Goal: Information Seeking & Learning: Check status

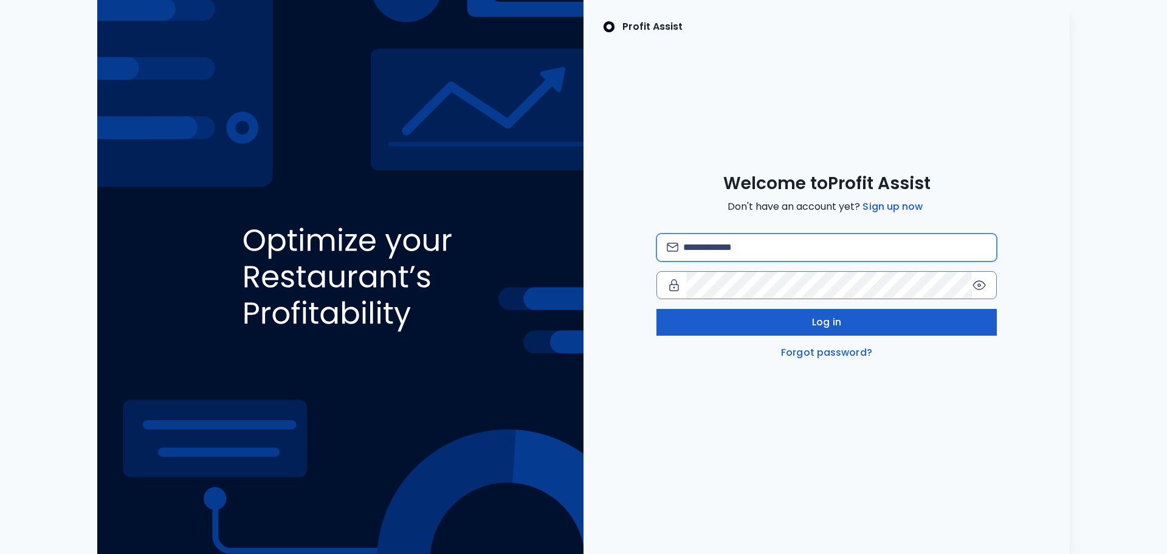
type input "**********"
click at [859, 330] on button "Log in" at bounding box center [827, 322] width 341 height 27
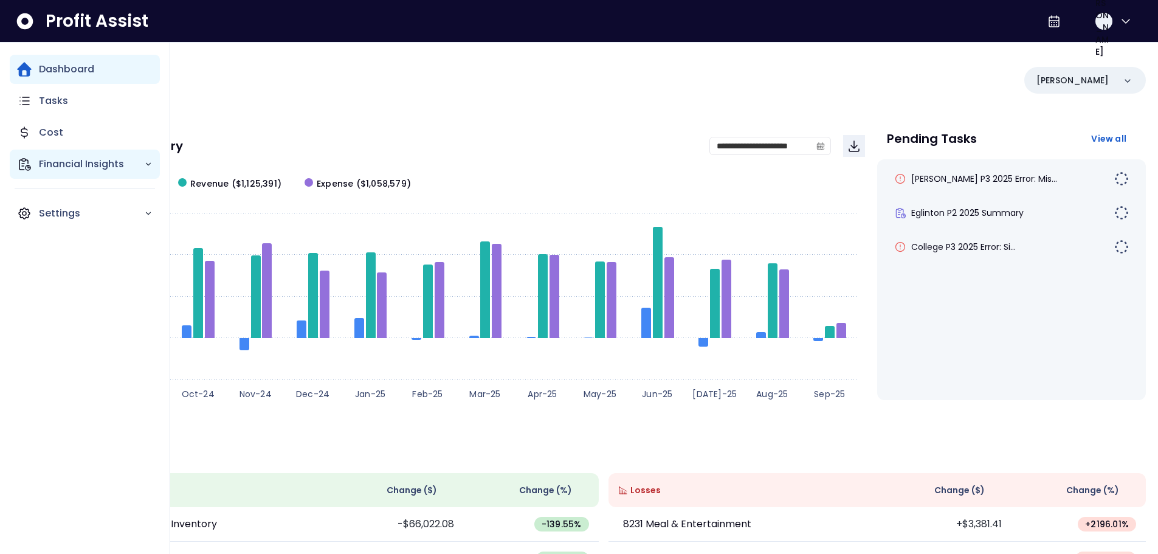
click at [47, 171] on p "Financial Insights" at bounding box center [91, 164] width 105 height 15
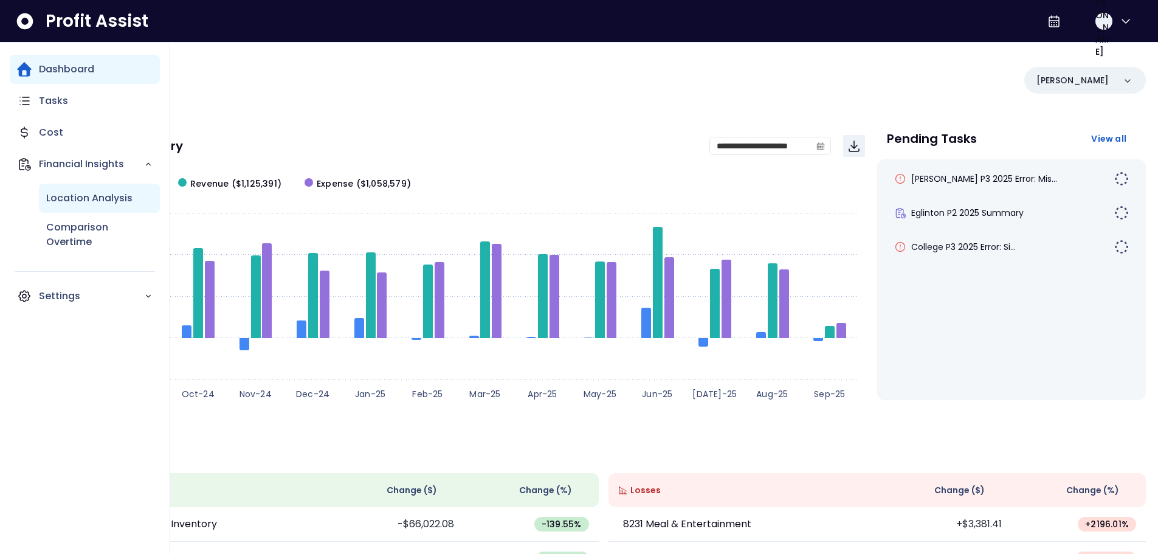
click at [96, 199] on p "Location Analysis" at bounding box center [89, 198] width 86 height 15
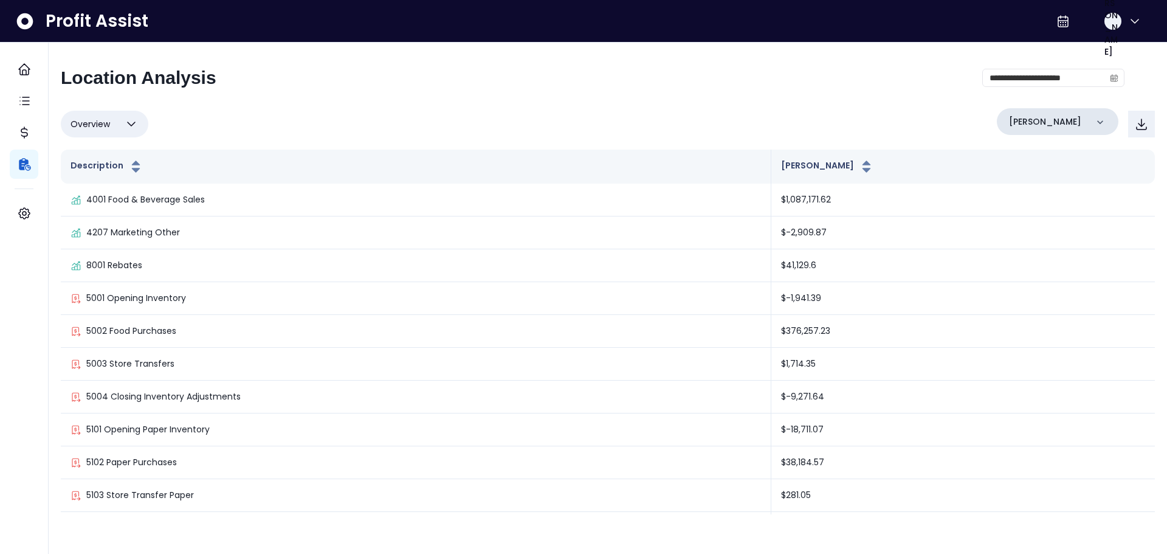
click at [1048, 120] on div "[PERSON_NAME]" at bounding box center [1058, 121] width 122 height 27
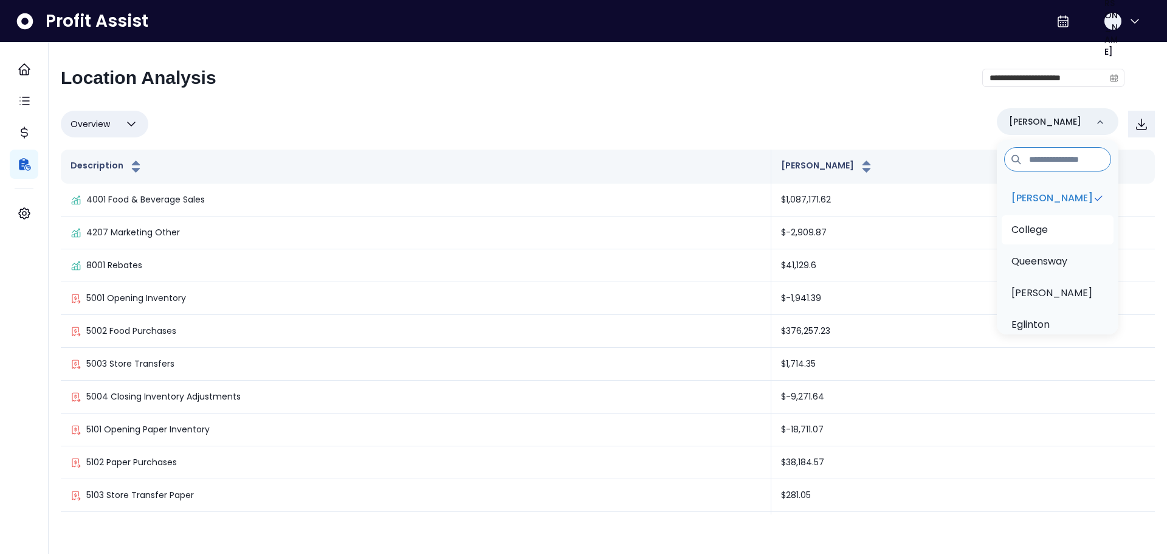
click at [1053, 227] on li "College" at bounding box center [1058, 229] width 112 height 29
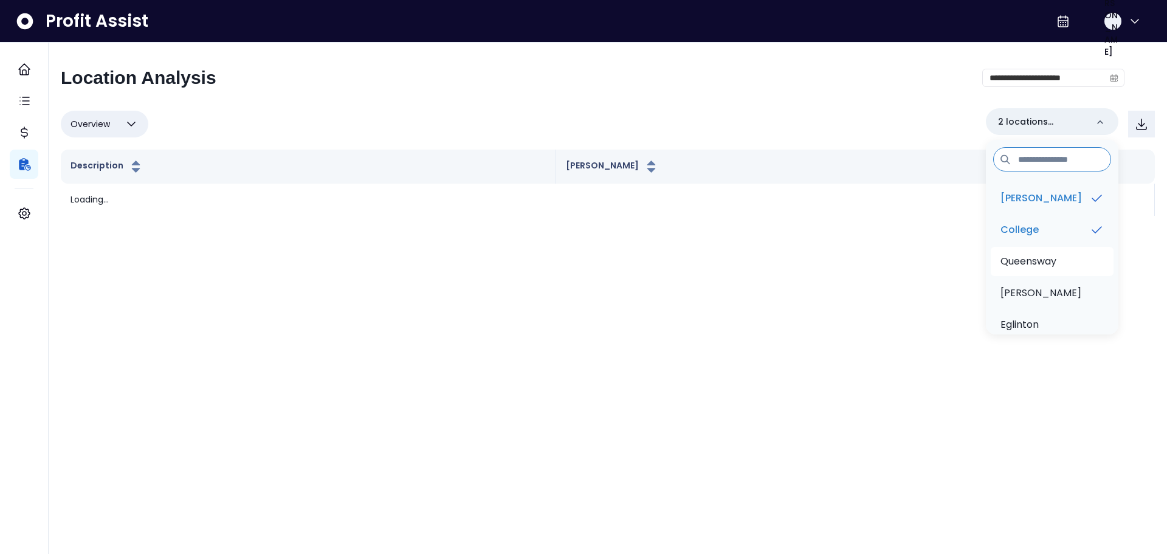
click at [1057, 262] on p "Queensway" at bounding box center [1029, 261] width 56 height 15
click at [1056, 289] on li "[PERSON_NAME]" at bounding box center [1052, 292] width 123 height 29
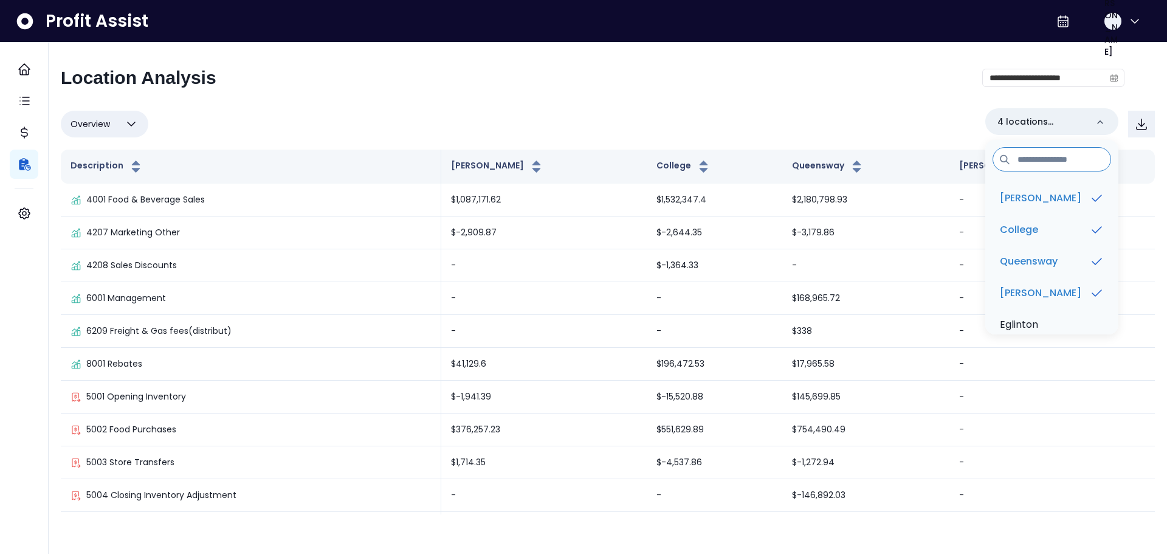
click at [134, 128] on icon "button" at bounding box center [131, 124] width 15 height 15
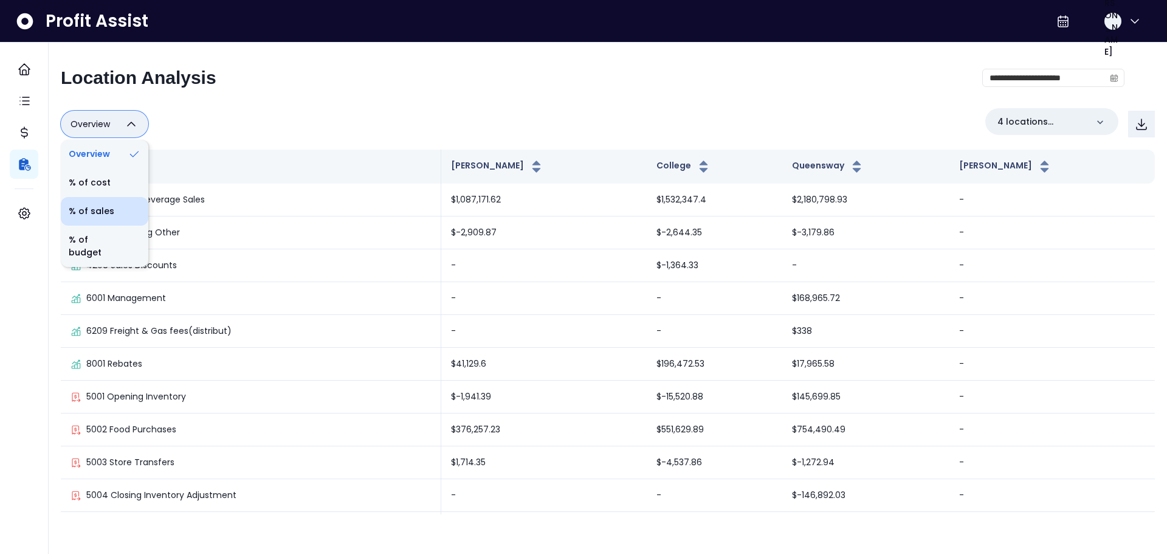
click at [106, 216] on li "% of sales" at bounding box center [105, 211] width 88 height 29
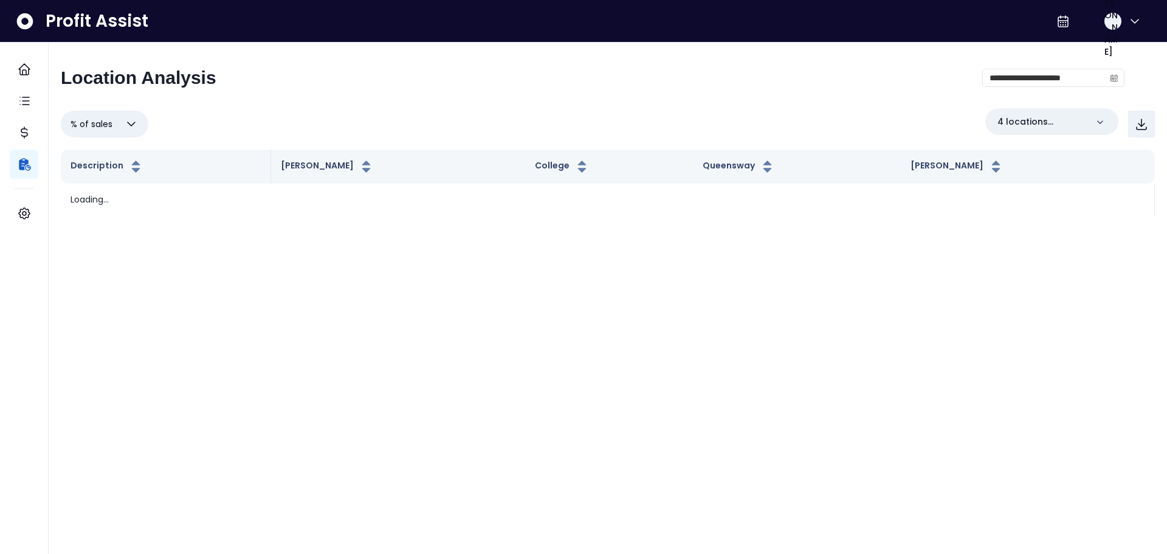
click at [645, 89] on div "**********" at bounding box center [593, 83] width 1064 height 32
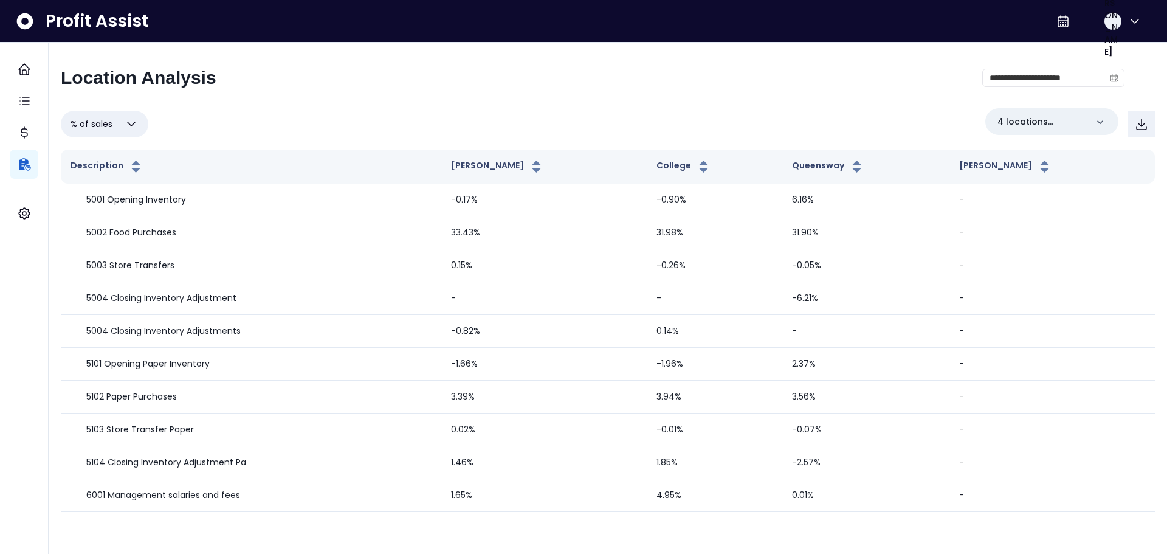
click at [138, 130] on icon "button" at bounding box center [131, 124] width 15 height 15
click at [122, 183] on li "% of cost" at bounding box center [105, 182] width 88 height 29
type input "********"
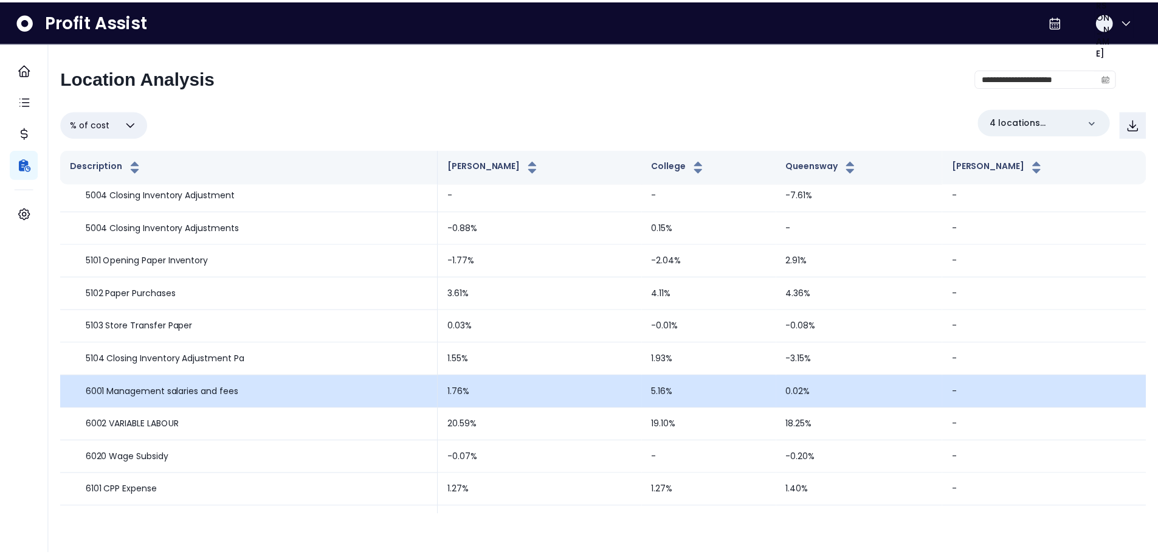
scroll to position [122, 0]
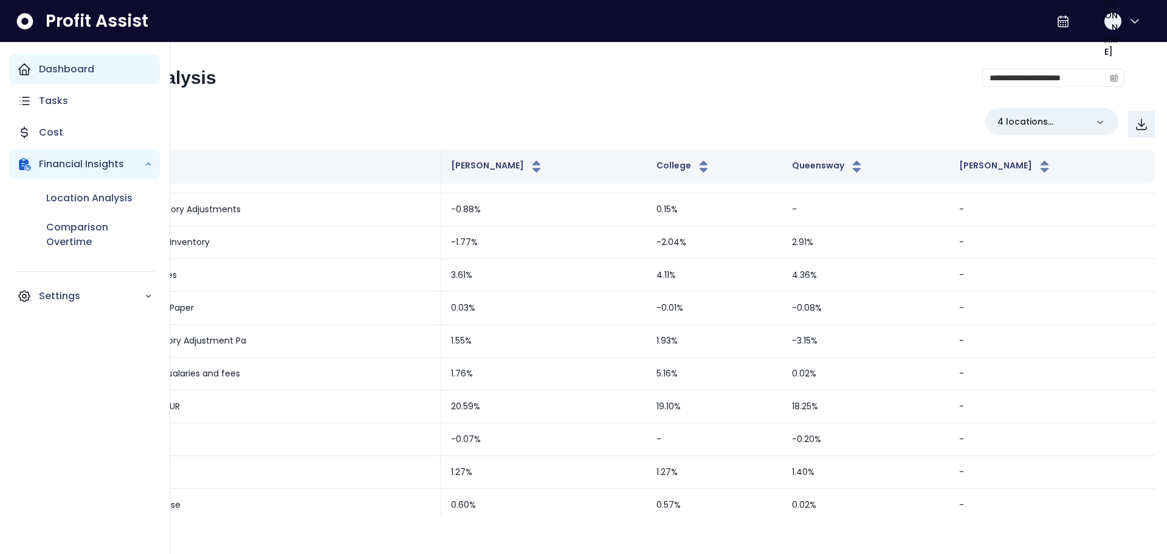
click at [66, 75] on p "Dashboard" at bounding box center [66, 69] width 55 height 15
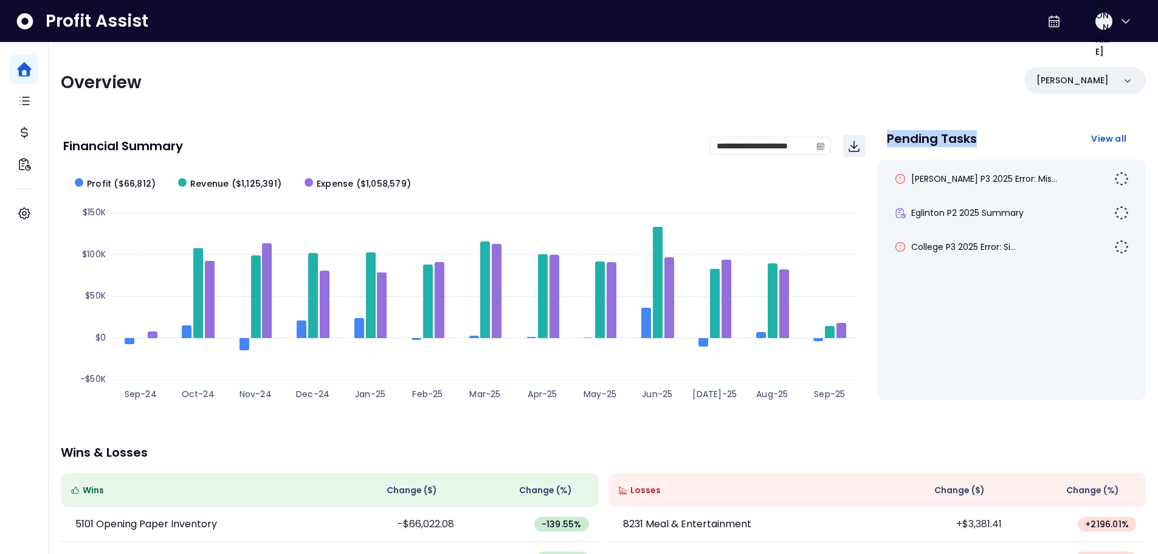
drag, startPoint x: 981, startPoint y: 136, endPoint x: 879, endPoint y: 139, distance: 102.2
click at [879, 139] on div "Pending Tasks View all" at bounding box center [1011, 141] width 269 height 36
click at [994, 177] on span "[PERSON_NAME] P3 2025 Error: Mis..." at bounding box center [984, 179] width 146 height 12
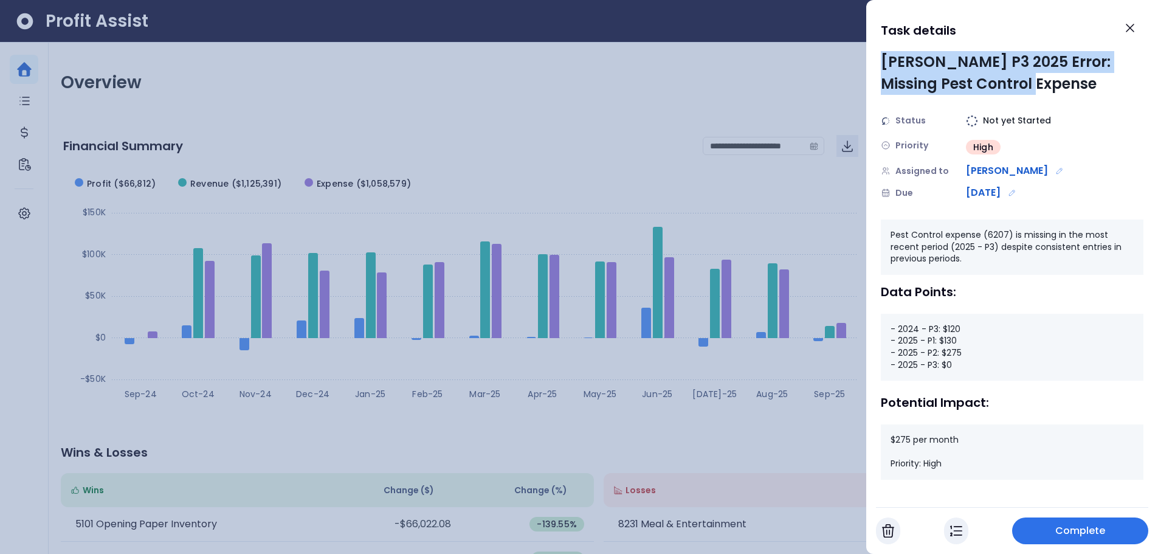
drag, startPoint x: 882, startPoint y: 59, endPoint x: 1060, endPoint y: 92, distance: 181.8
click at [1060, 92] on div "[PERSON_NAME] P3 2025 Error: Missing Pest Control Expense" at bounding box center [1012, 73] width 263 height 44
click at [1057, 77] on div "[PERSON_NAME] P3 2025 Error: Missing Pest Control Expense" at bounding box center [1012, 73] width 263 height 44
drag, startPoint x: 1045, startPoint y: 63, endPoint x: 1048, endPoint y: 84, distance: 20.8
click at [1048, 84] on div "[PERSON_NAME] P3 2025 Error: Missing Pest Control Expense" at bounding box center [1012, 73] width 263 height 44
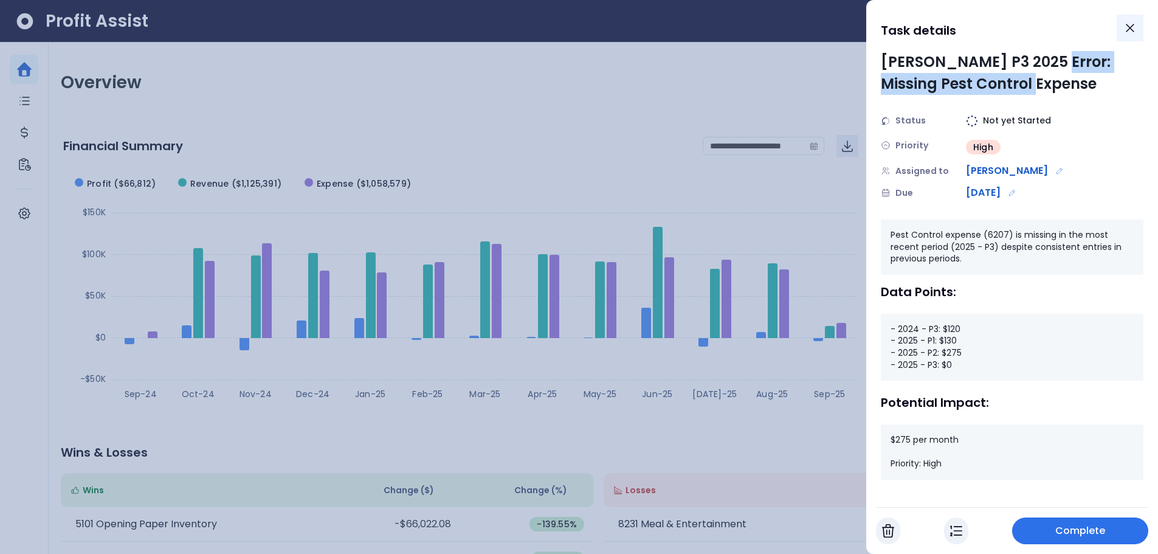
click at [1129, 31] on icon "Close" at bounding box center [1130, 28] width 15 height 15
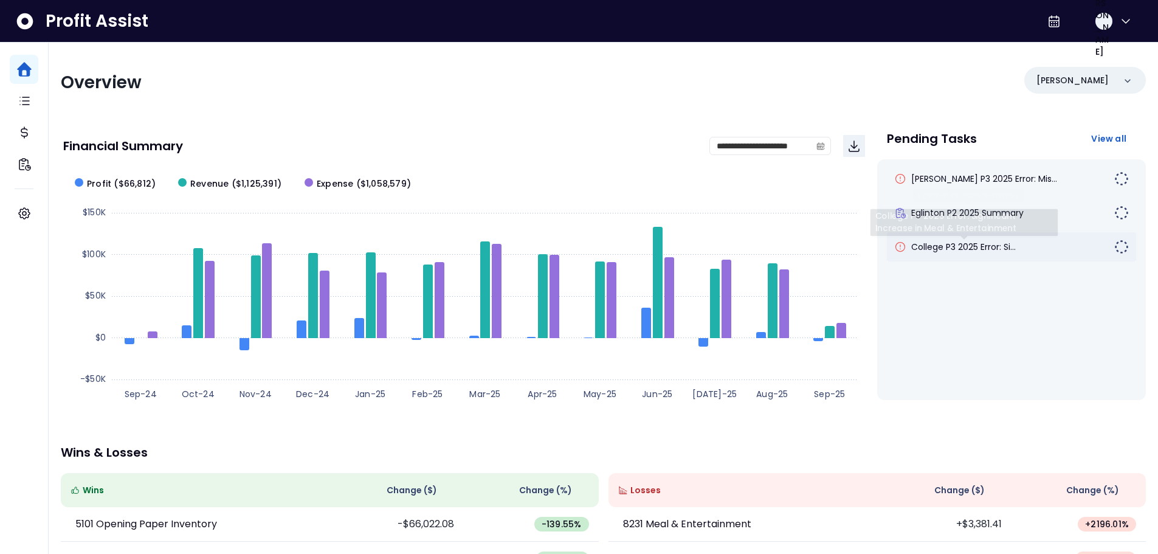
click at [983, 249] on span "College P3 2025 Error: Si..." at bounding box center [963, 247] width 105 height 12
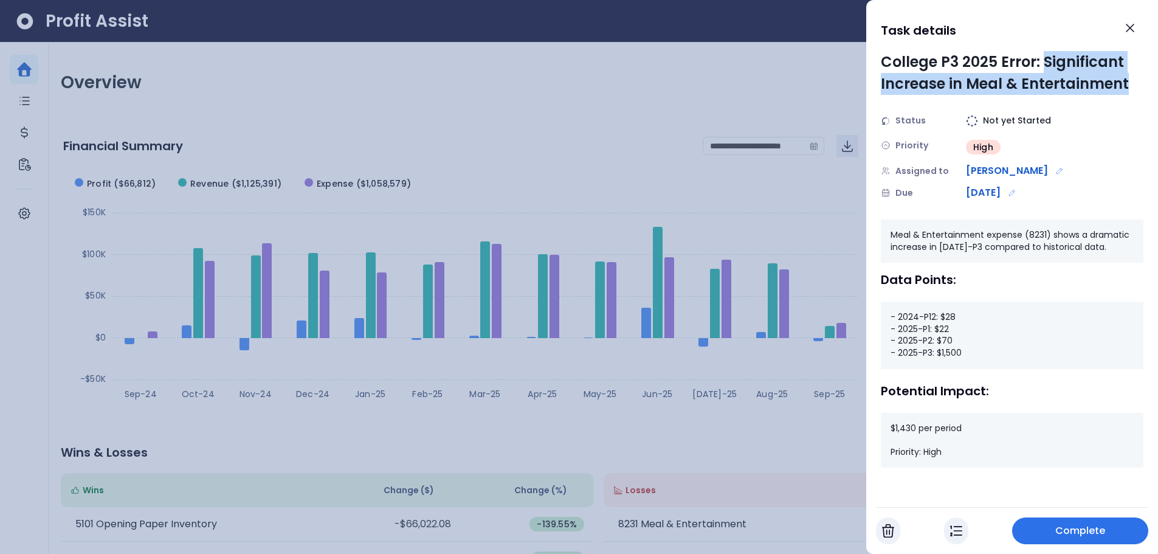
drag, startPoint x: 1045, startPoint y: 60, endPoint x: 1128, endPoint y: 81, distance: 85.4
click at [1128, 81] on div "College P3 2025 Error: Significant Increase in Meal & Entertainment" at bounding box center [1012, 73] width 263 height 44
drag, startPoint x: 964, startPoint y: 352, endPoint x: 962, endPoint y: 336, distance: 16.0
click at [943, 353] on div "- 2024-P12: $28 - 2025-P1: $22 - 2025-P2: $70 - 2025-P3: $1,500" at bounding box center [1012, 335] width 263 height 67
click at [1132, 30] on icon "Close" at bounding box center [1130, 27] width 7 height 7
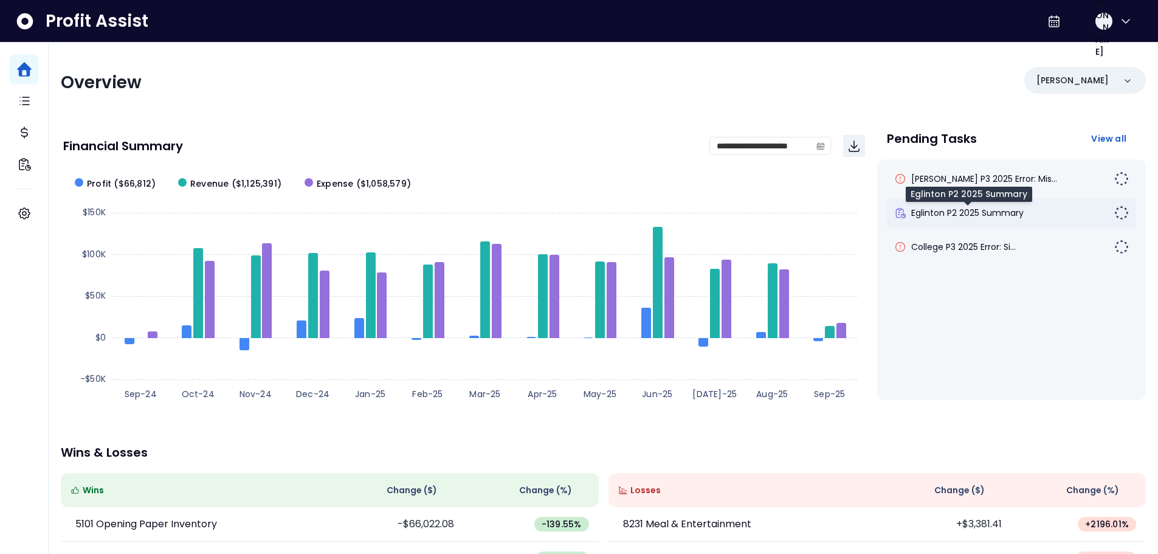
click at [941, 216] on span "Eglinton P2 2025 Summary" at bounding box center [967, 213] width 112 height 12
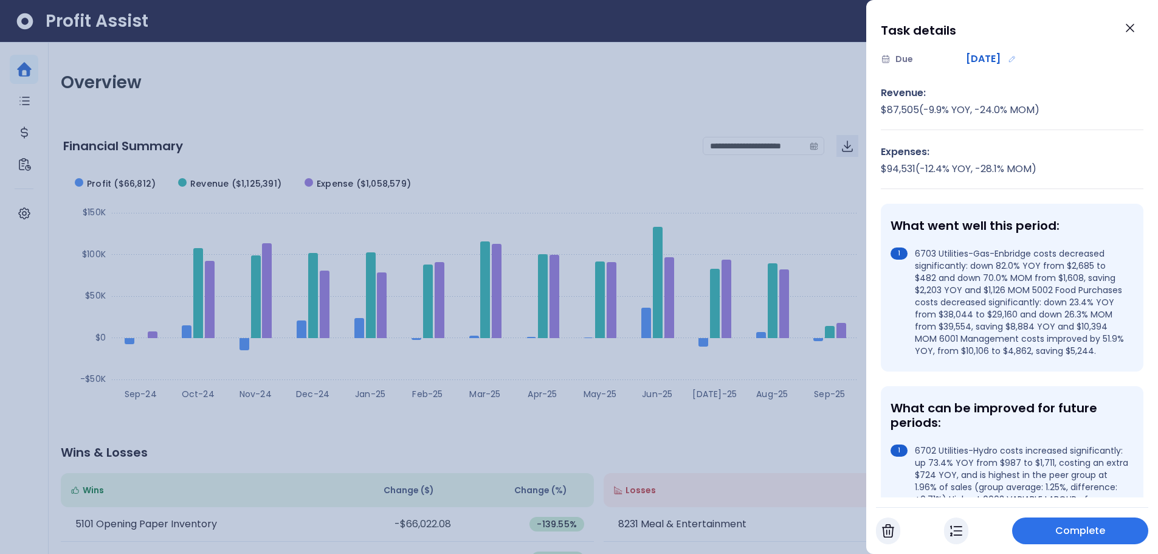
scroll to position [122, 0]
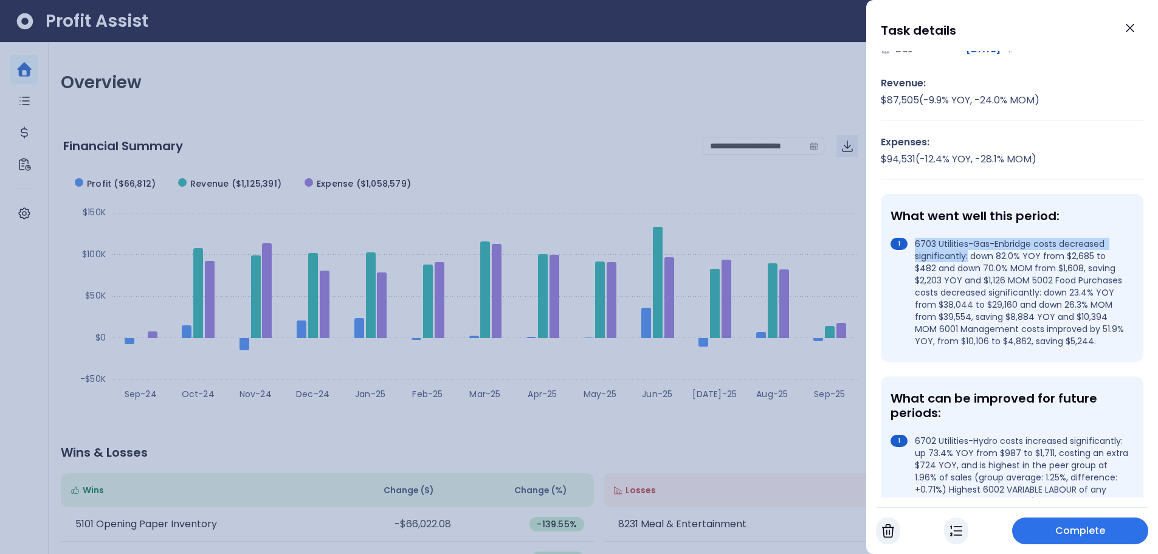
drag, startPoint x: 916, startPoint y: 245, endPoint x: 968, endPoint y: 252, distance: 52.7
click at [968, 252] on li "6703 Utilities-Gas-Enbridge costs decreased significantly: down 82.0% YOY from …" at bounding box center [1010, 292] width 238 height 109
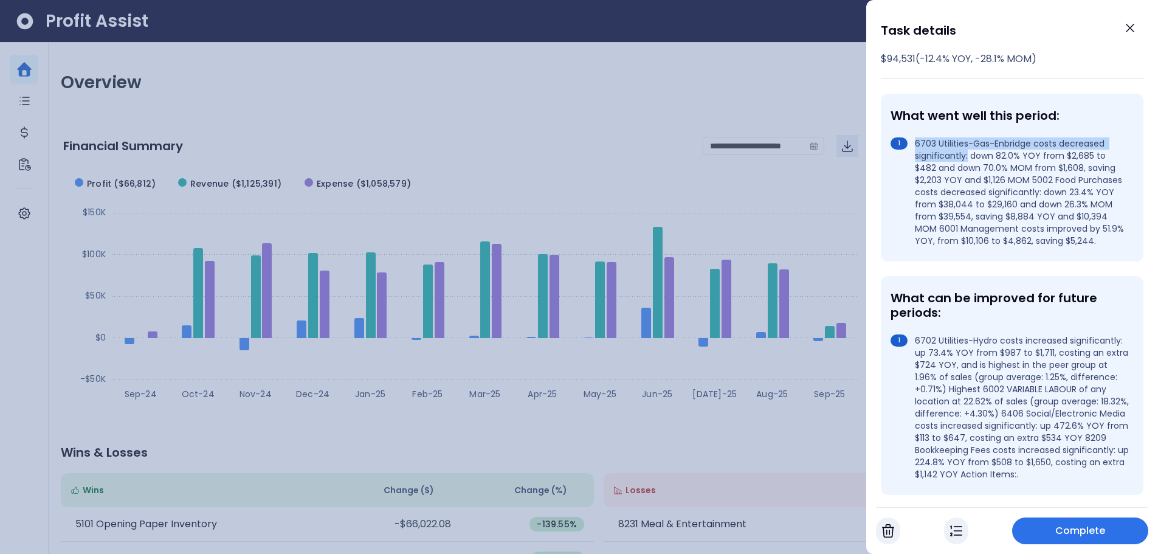
scroll to position [243, 0]
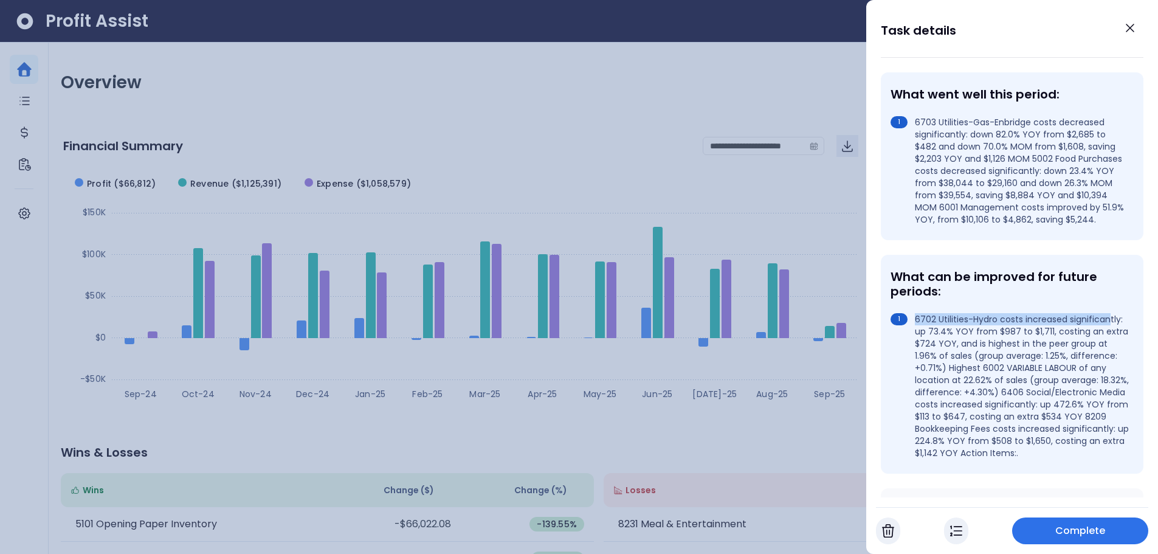
drag, startPoint x: 916, startPoint y: 332, endPoint x: 956, endPoint y: 342, distance: 42.0
click at [956, 342] on li "6702 Utilities-Hydro costs increased significantly: up 73.4% YOY from $987 to $…" at bounding box center [1010, 386] width 238 height 146
click at [1139, 30] on button "Close" at bounding box center [1130, 28] width 27 height 27
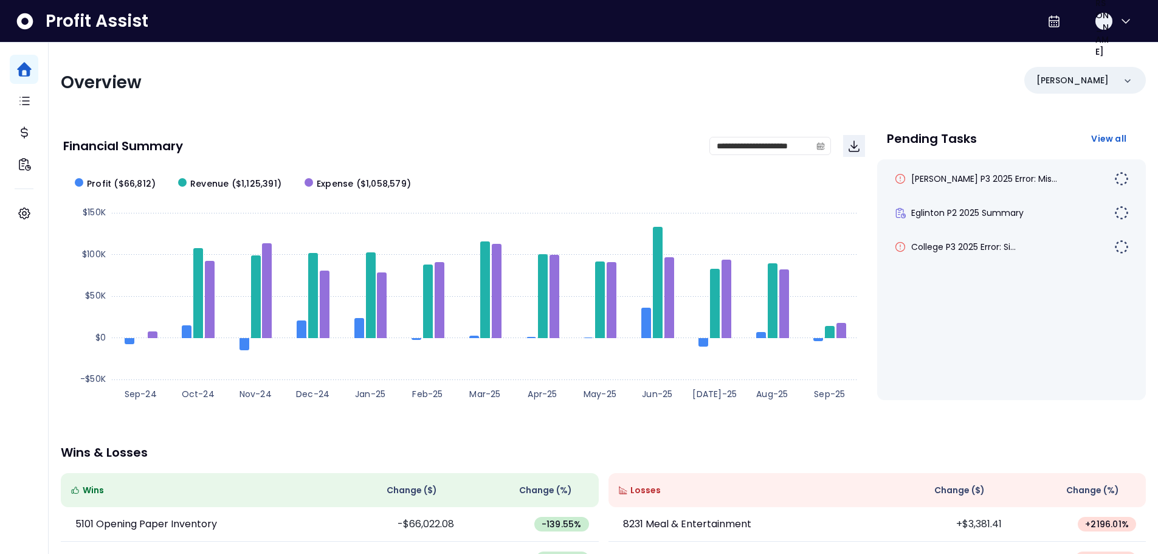
click at [496, 90] on div "Overview" at bounding box center [329, 83] width 536 height 22
click at [493, 92] on div "Overview" at bounding box center [329, 83] width 536 height 22
